Goal: Information Seeking & Learning: Learn about a topic

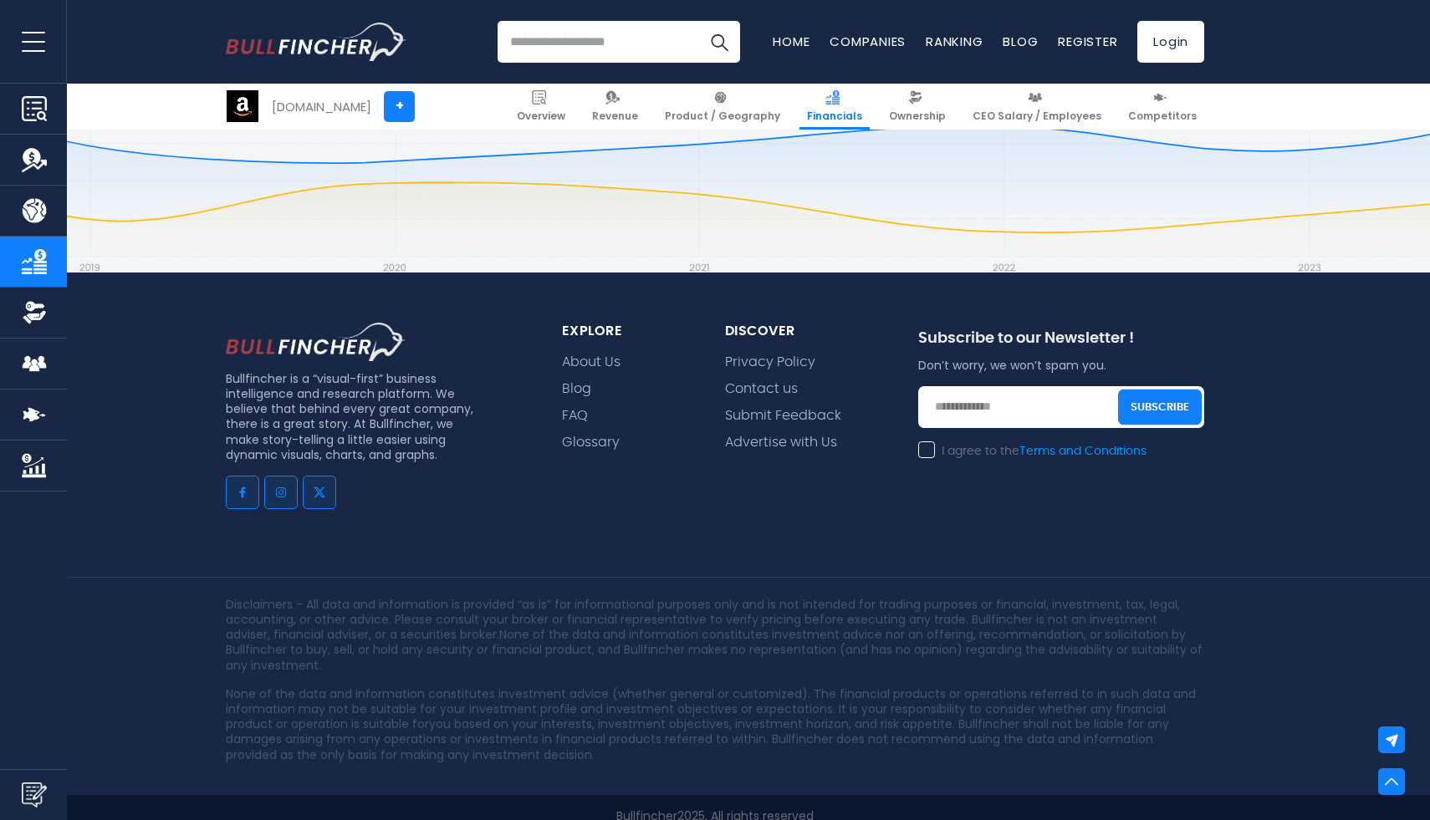
click at [562, 53] on input "search" at bounding box center [618, 42] width 242 height 42
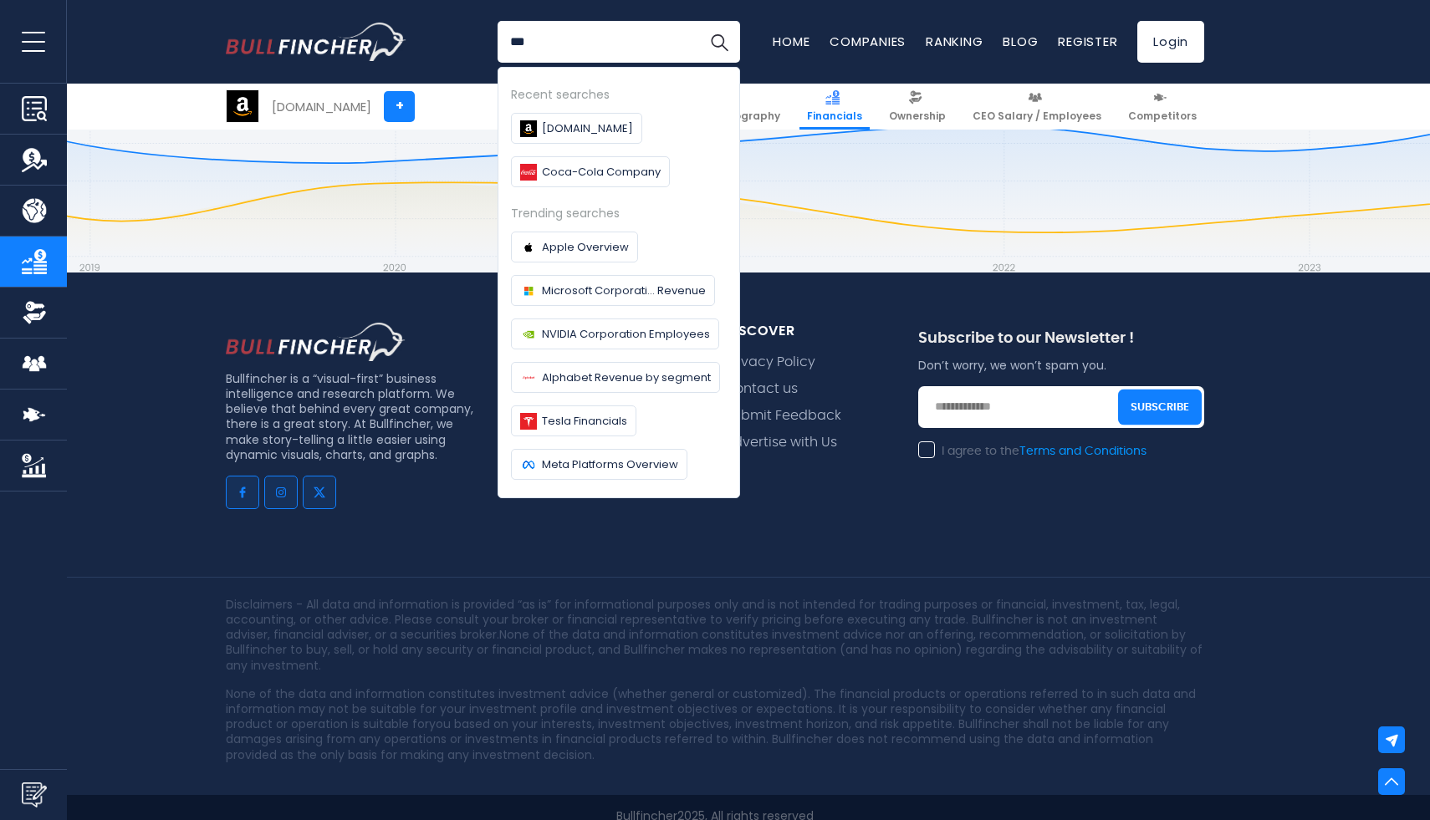
type input "***"
click at [698, 21] on button "Search" at bounding box center [719, 42] width 42 height 42
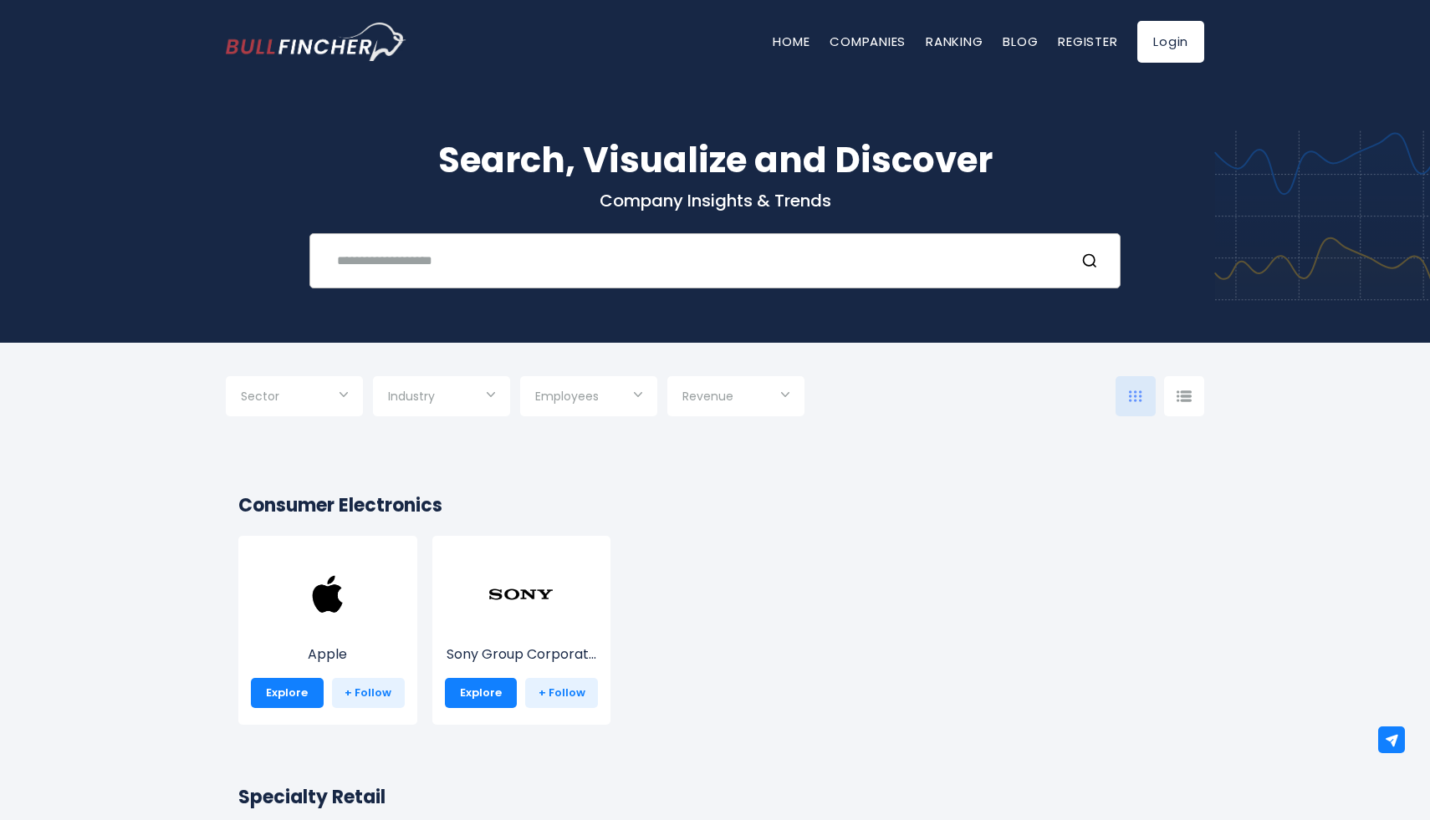
click at [438, 262] on input "text" at bounding box center [694, 260] width 734 height 31
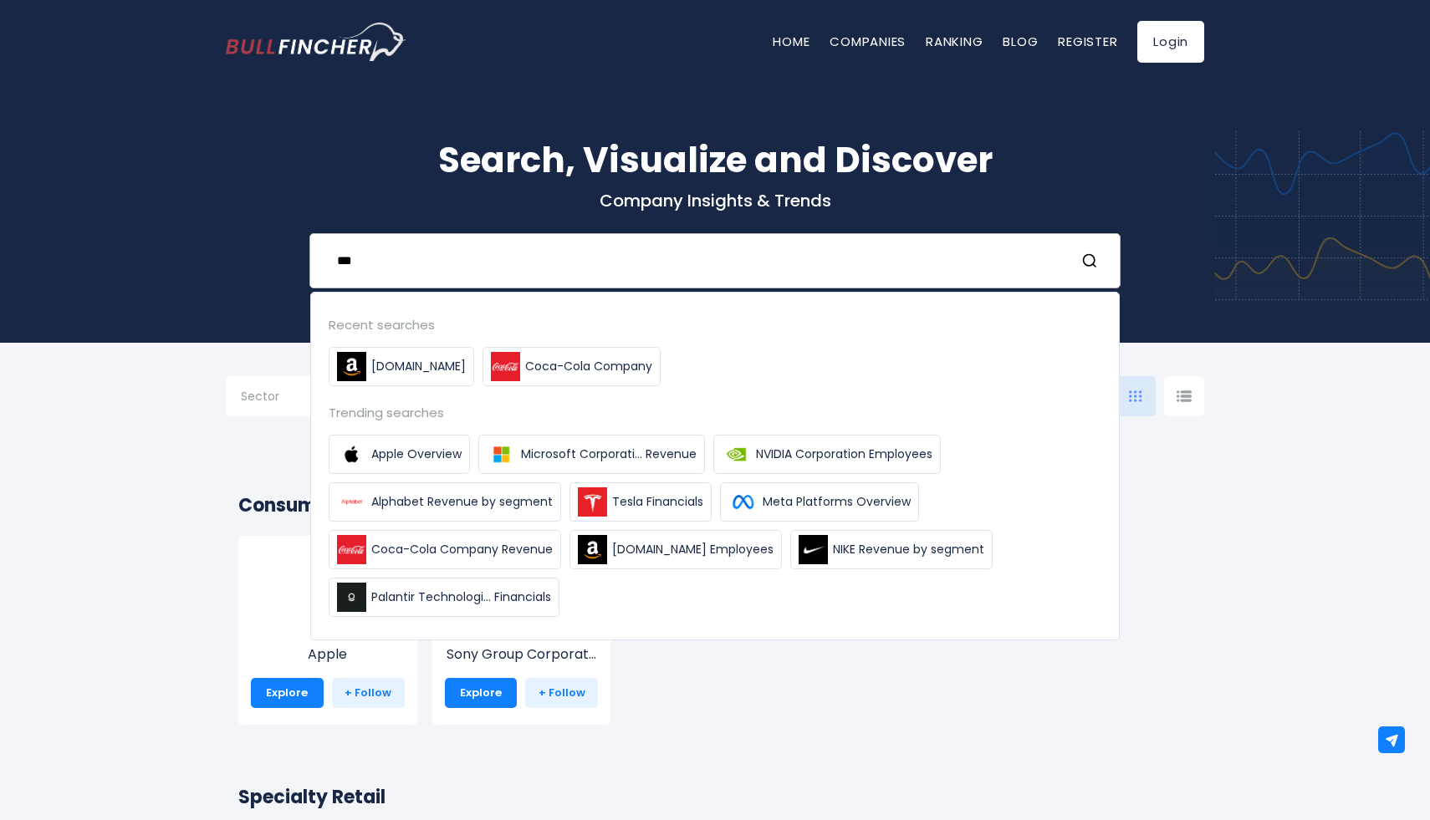
type input "***"
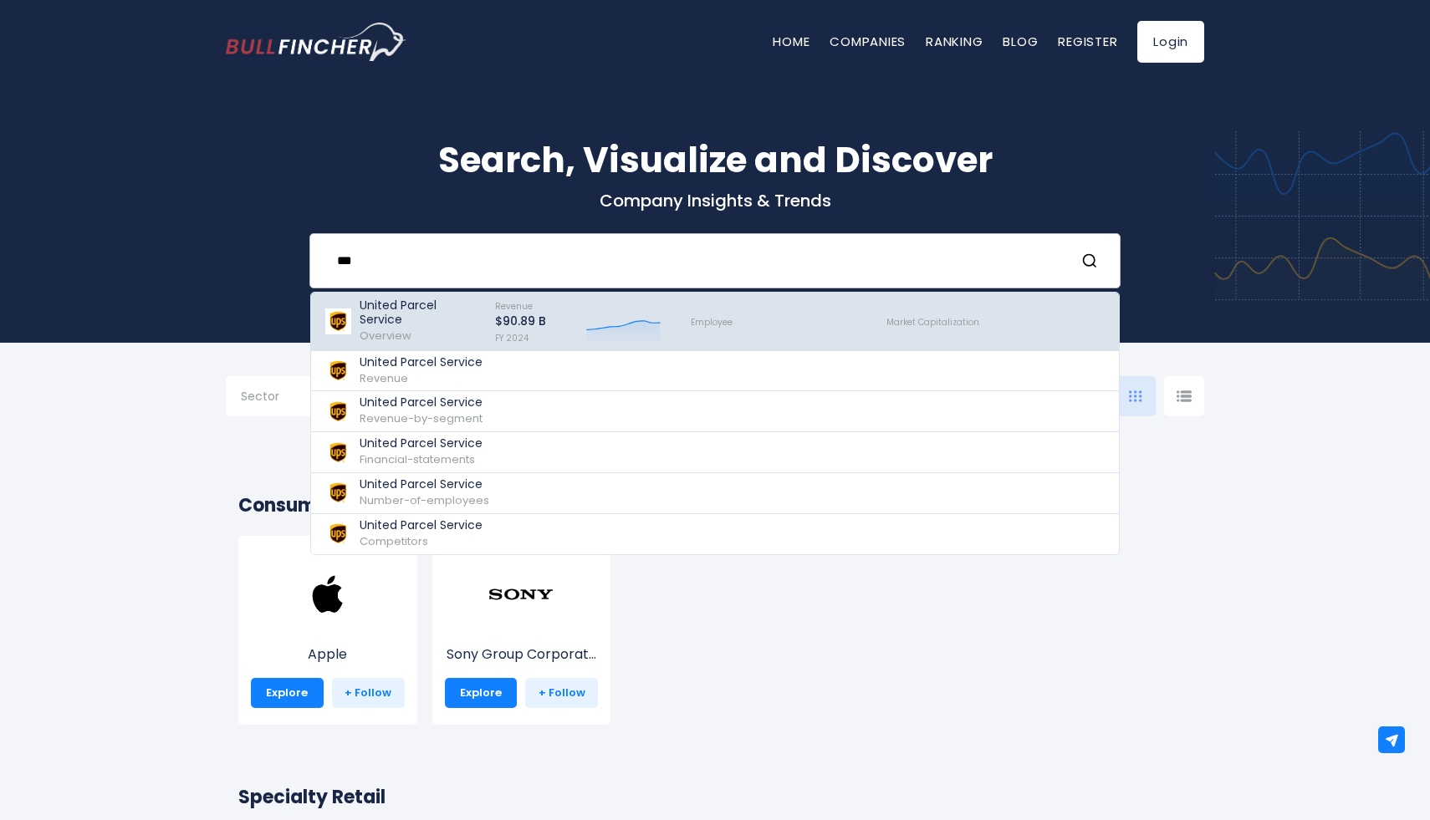
click at [387, 326] on div "United Parcel Service Overview" at bounding box center [419, 321] width 120 height 46
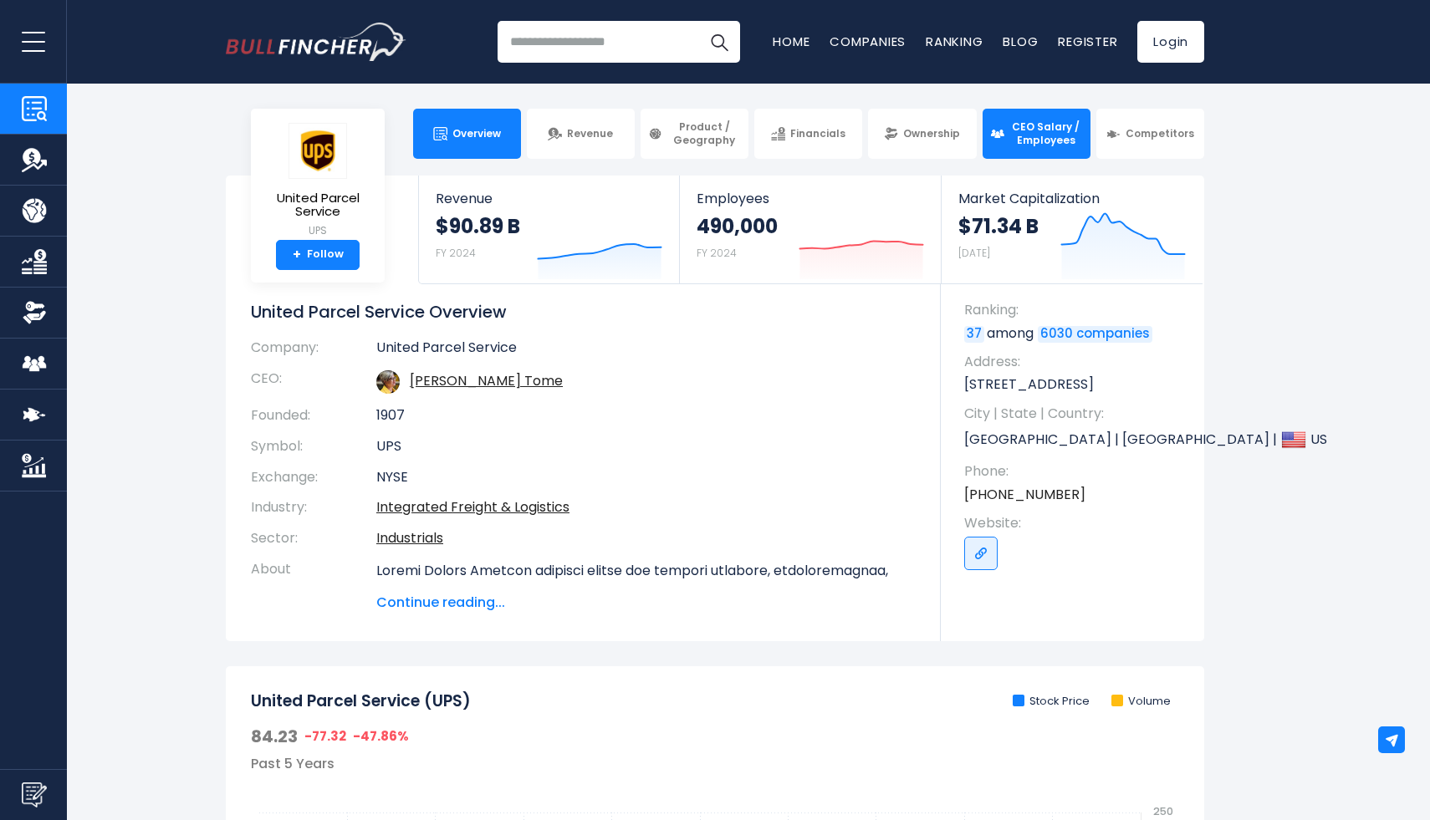
click at [1063, 111] on link "CEO Salary / Employees" at bounding box center [1036, 134] width 108 height 50
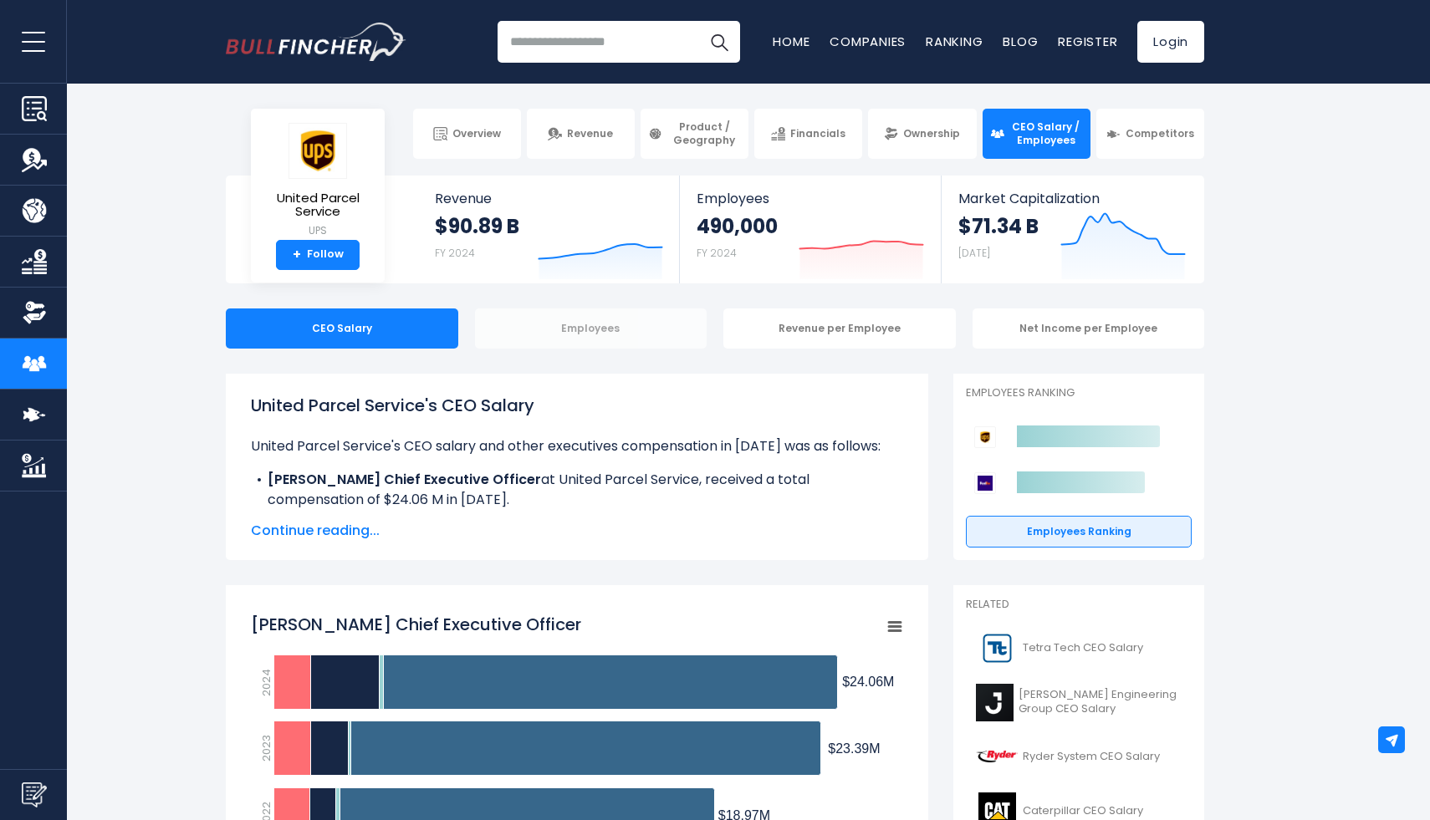
click at [595, 333] on div "Employees" at bounding box center [591, 328] width 232 height 40
click at [828, 326] on div "Revenue per Employee" at bounding box center [839, 328] width 232 height 40
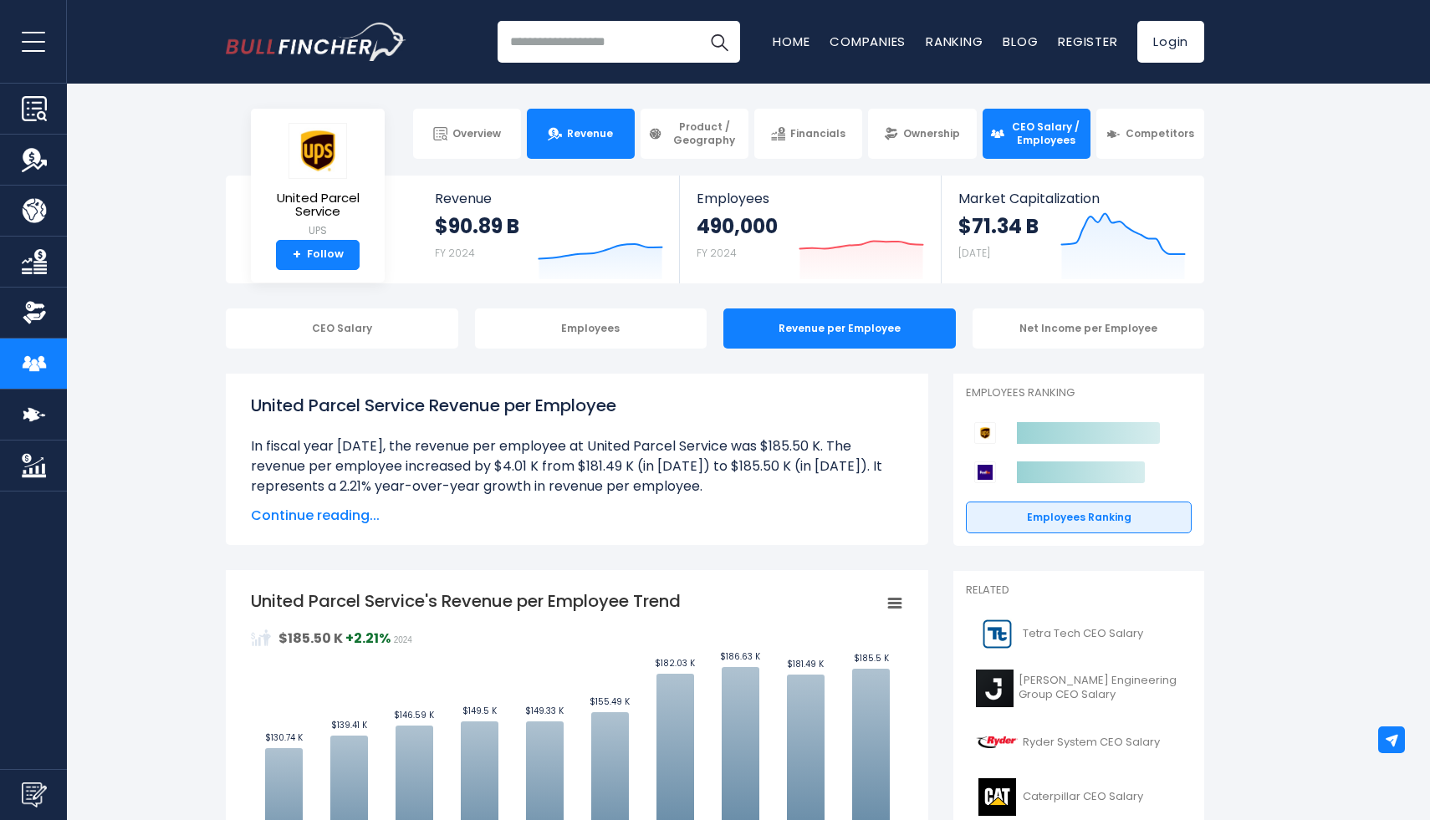
click at [557, 130] on img at bounding box center [555, 134] width 14 height 14
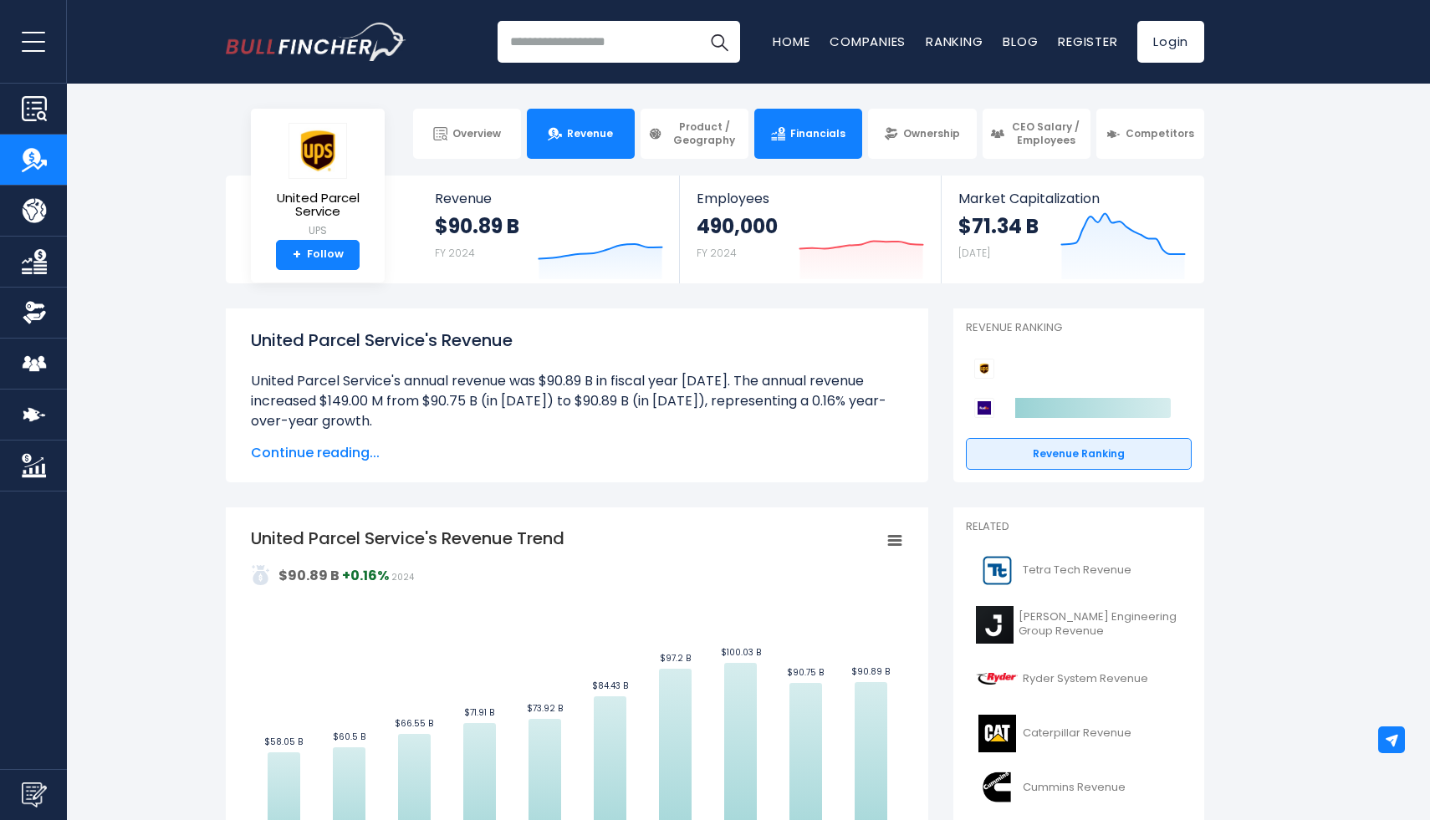
click at [799, 140] on span "Financials" at bounding box center [817, 133] width 55 height 13
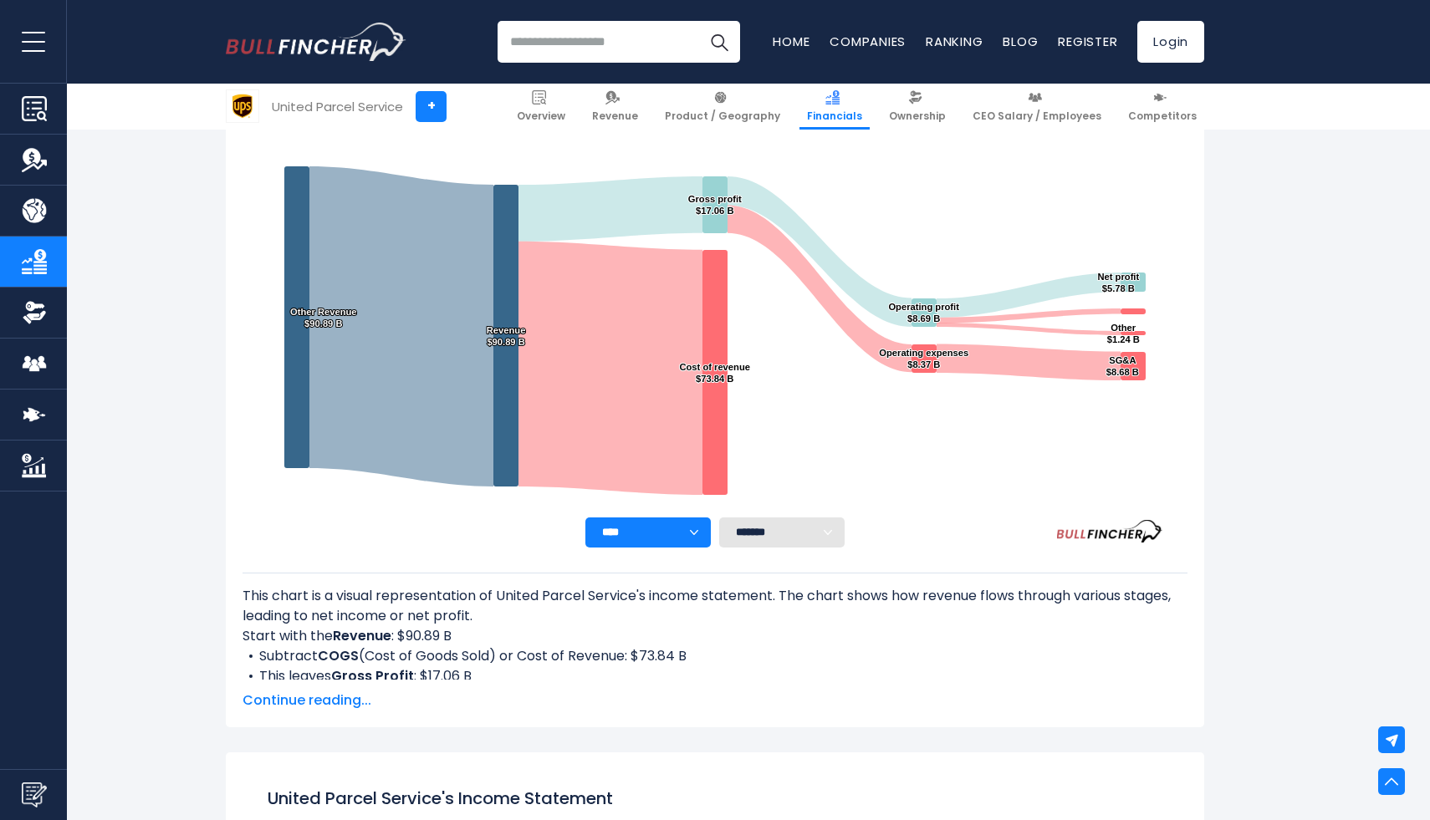
scroll to position [298, 0]
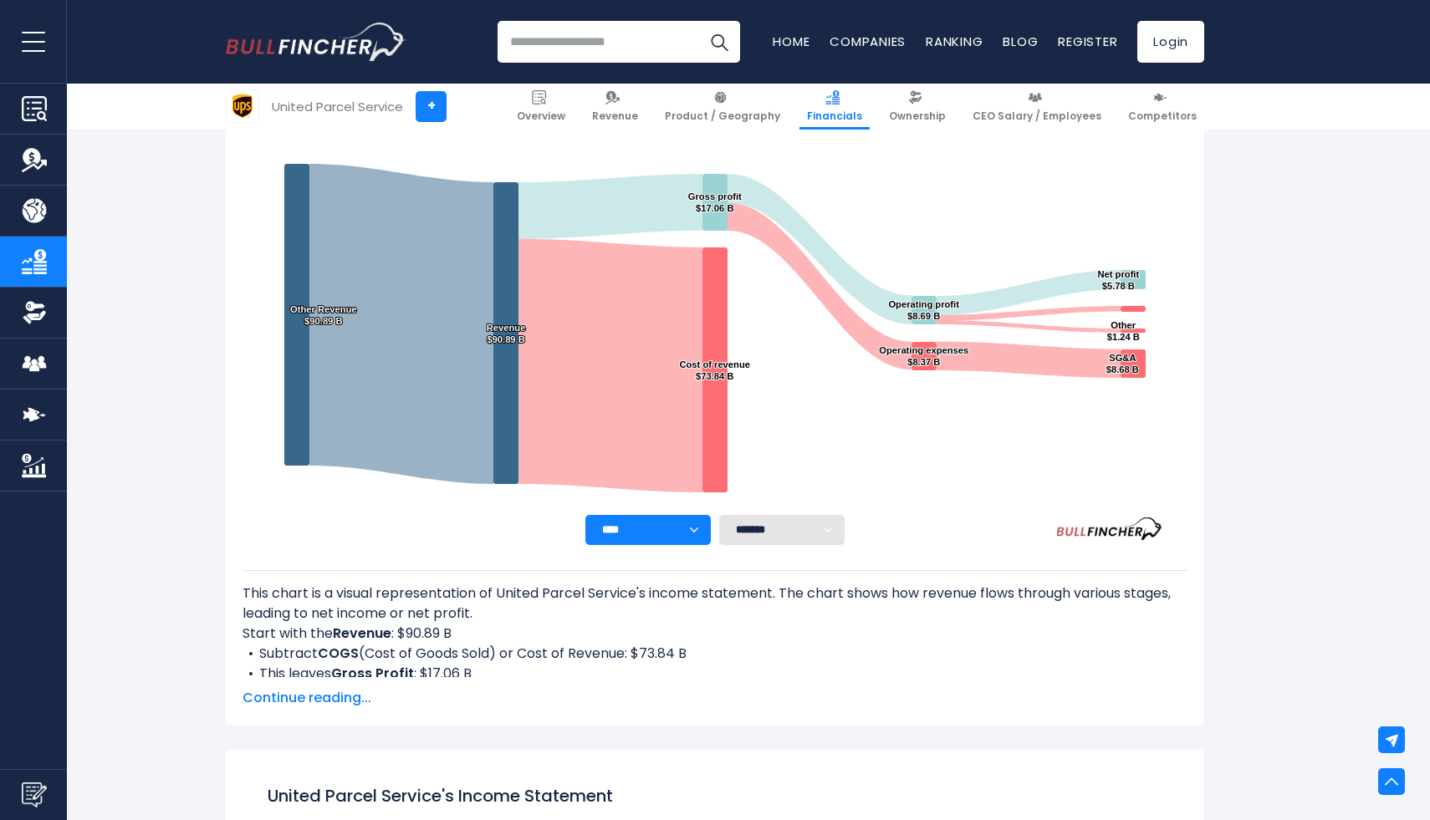
click at [325, 701] on span "Continue reading..." at bounding box center [714, 698] width 945 height 20
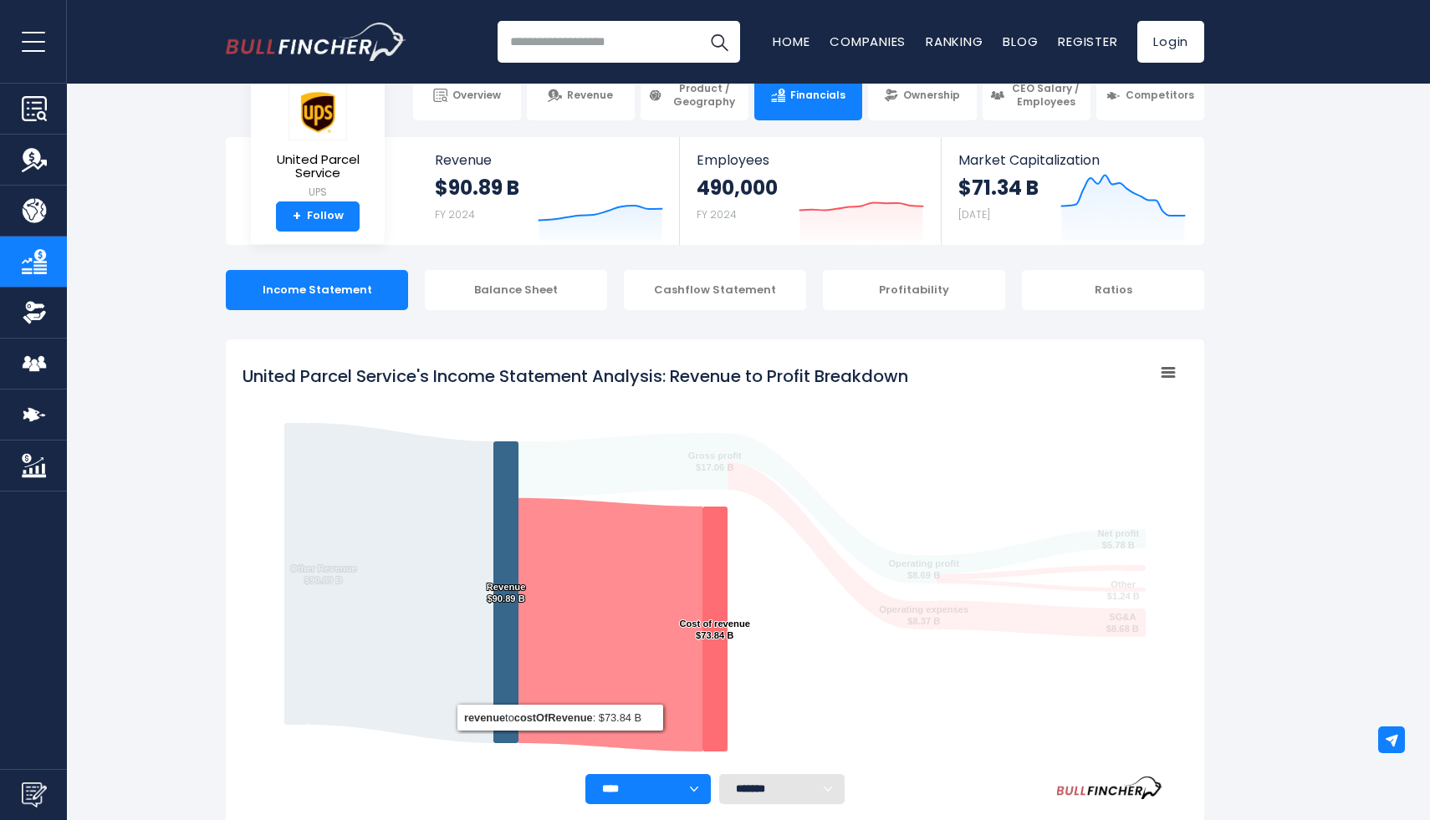
scroll to position [28, 0]
